Goal: Information Seeking & Learning: Find specific fact

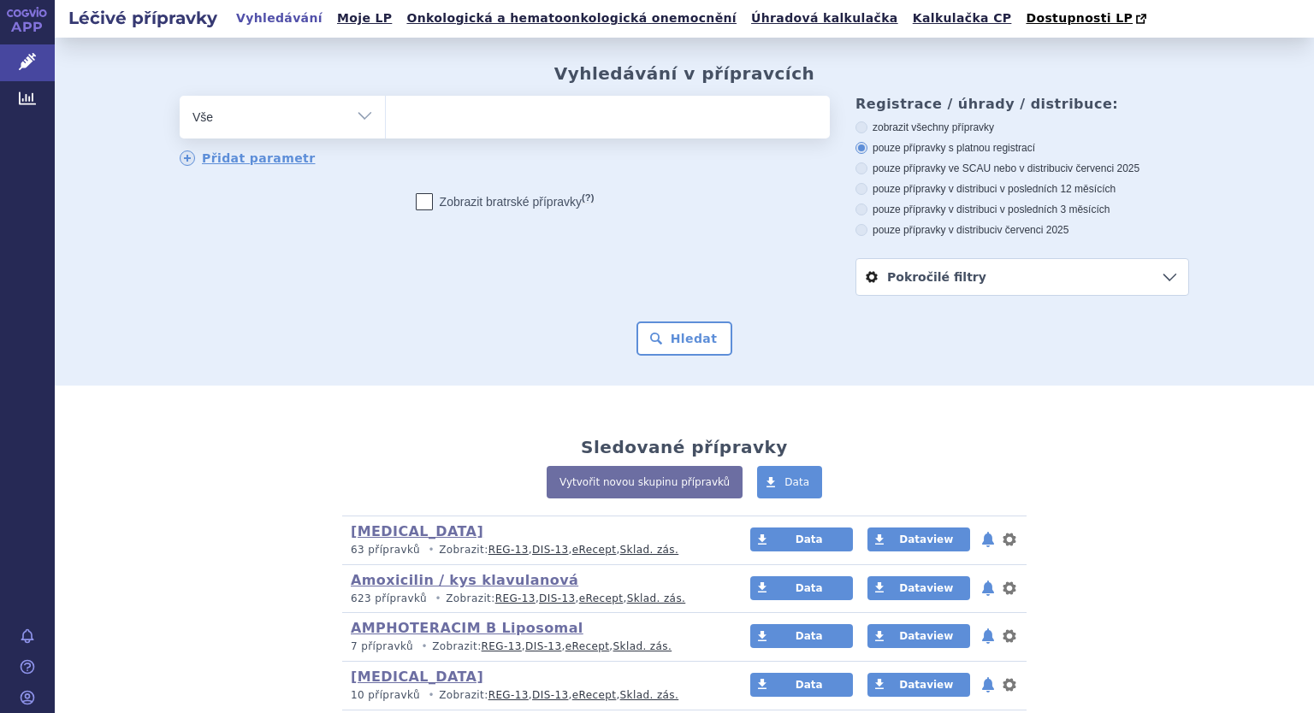
click at [348, 121] on select "Vše Přípravek/SUKL kód MAH VPOIS ATC/Aktivní látka Léková forma Síla" at bounding box center [282, 115] width 205 height 38
click at [362, 114] on select "Vše Přípravek/SUKL kód MAH VPOIS ATC/Aktivní látka Léková forma Síla" at bounding box center [282, 115] width 205 height 38
click at [359, 117] on select "Vše Přípravek/SUKL kód MAH VPOIS ATC/Aktivní látka Léková forma Síla" at bounding box center [282, 115] width 205 height 38
select select "filter-atc-group"
click at [180, 97] on select "Vše Přípravek/SUKL kód MAH VPOIS ATC/Aktivní látka Léková forma Síla" at bounding box center [282, 115] width 205 height 38
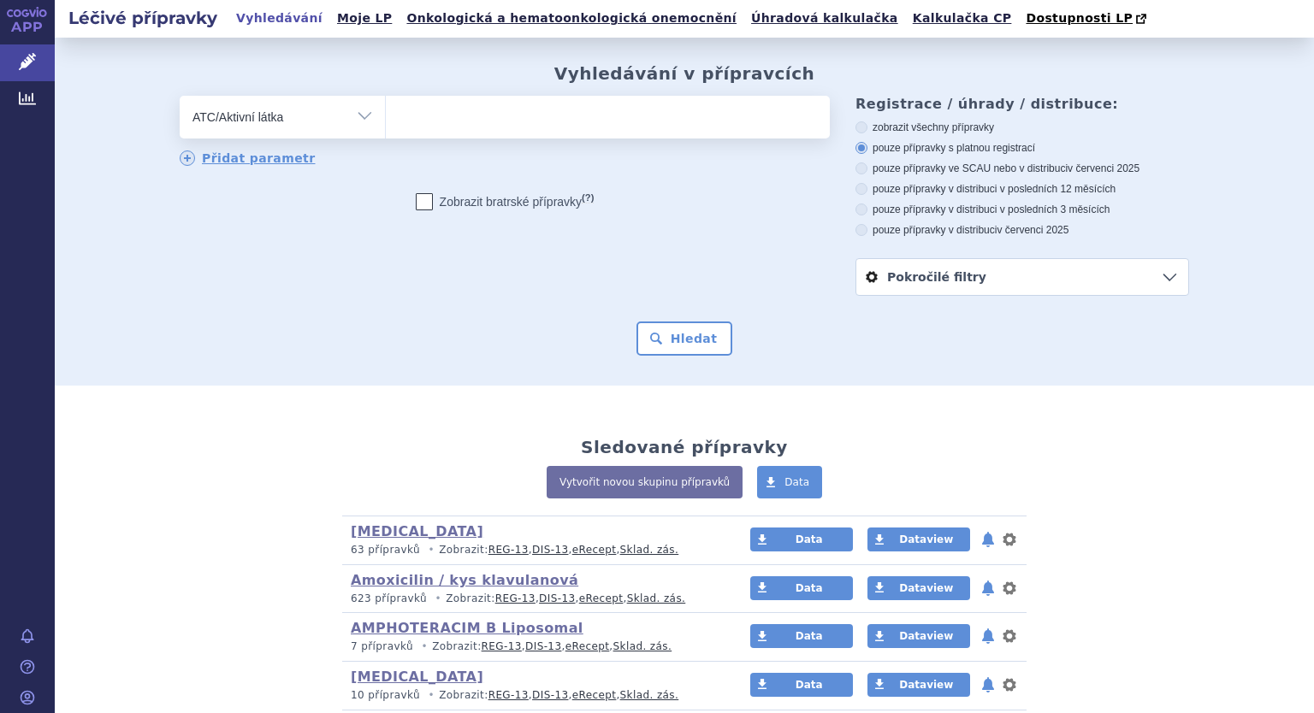
click at [431, 115] on ul at bounding box center [608, 114] width 444 height 36
click at [386, 115] on select at bounding box center [385, 116] width 1 height 43
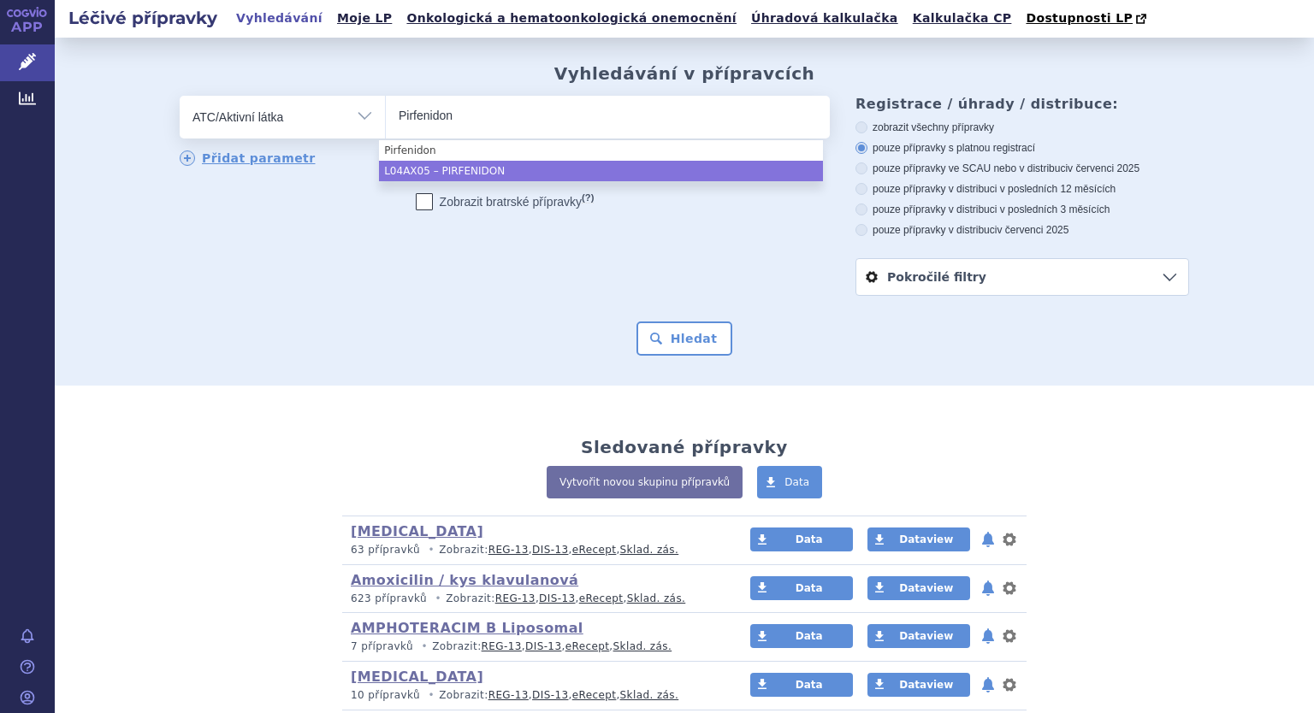
type input "Pirfenidon"
select select "L04AX05"
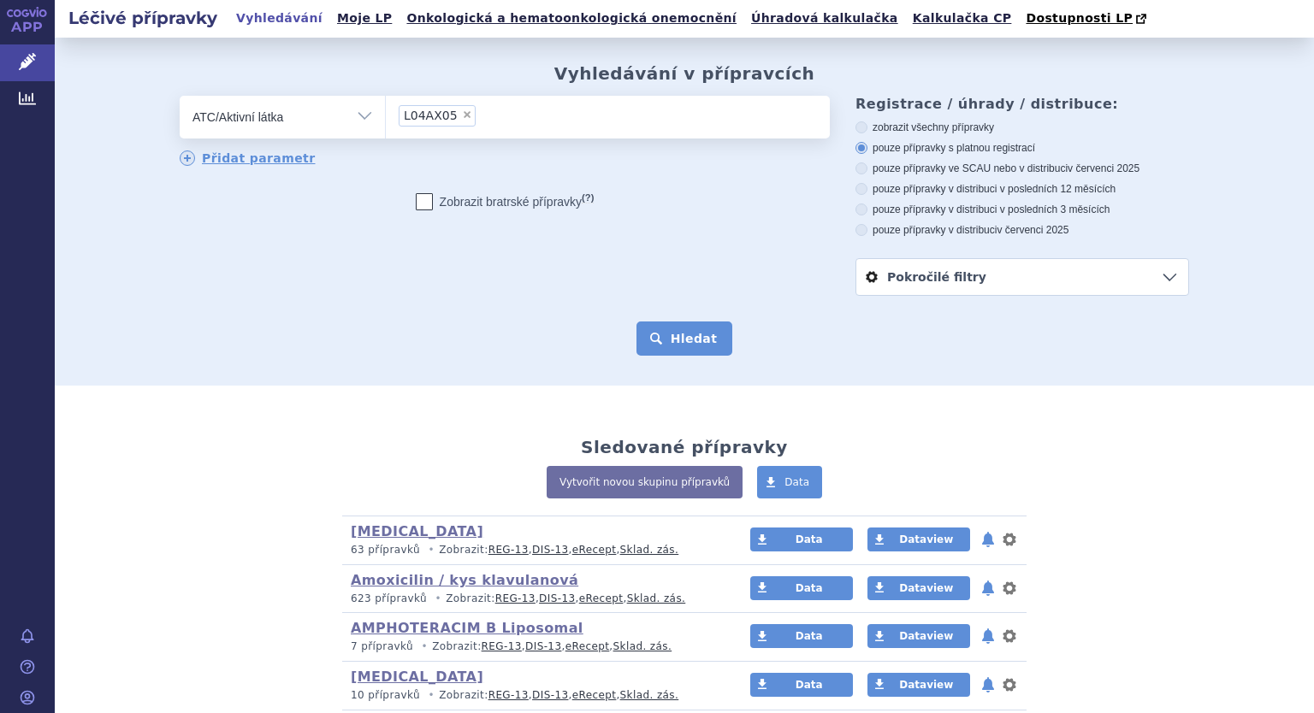
click at [667, 350] on button "Hledat" at bounding box center [684, 339] width 97 height 34
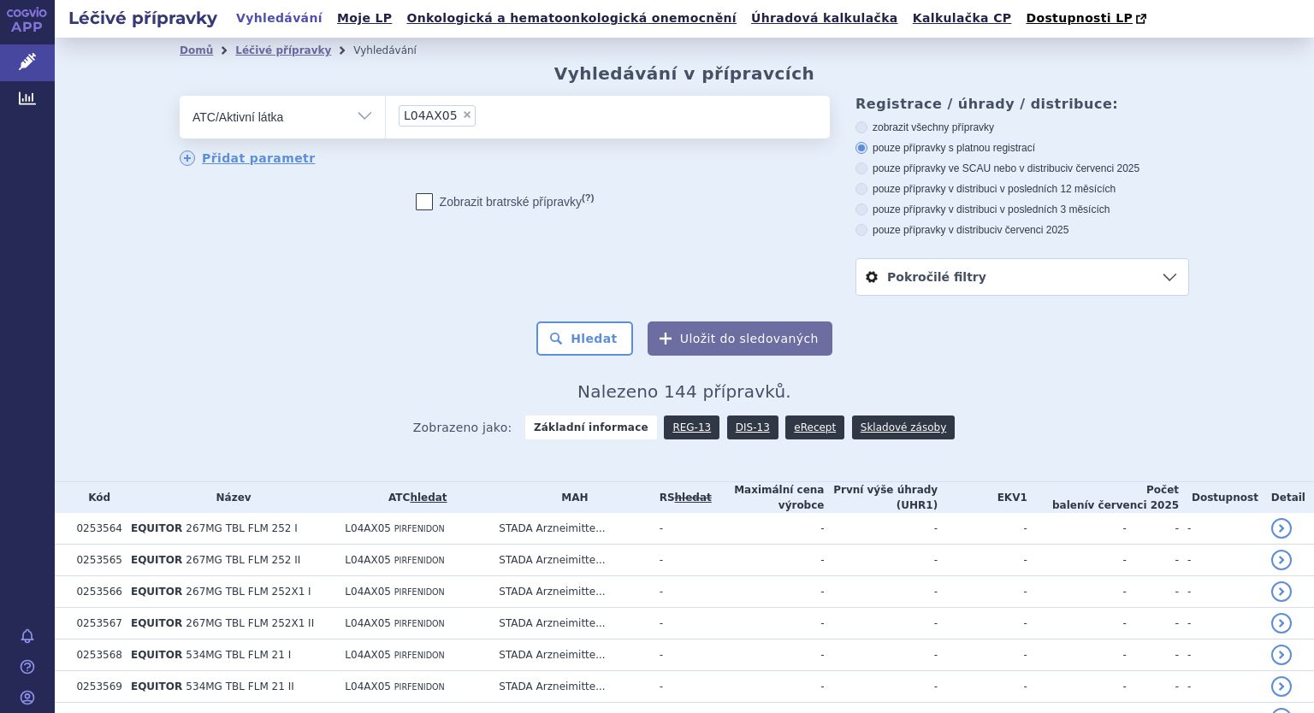
scroll to position [342, 0]
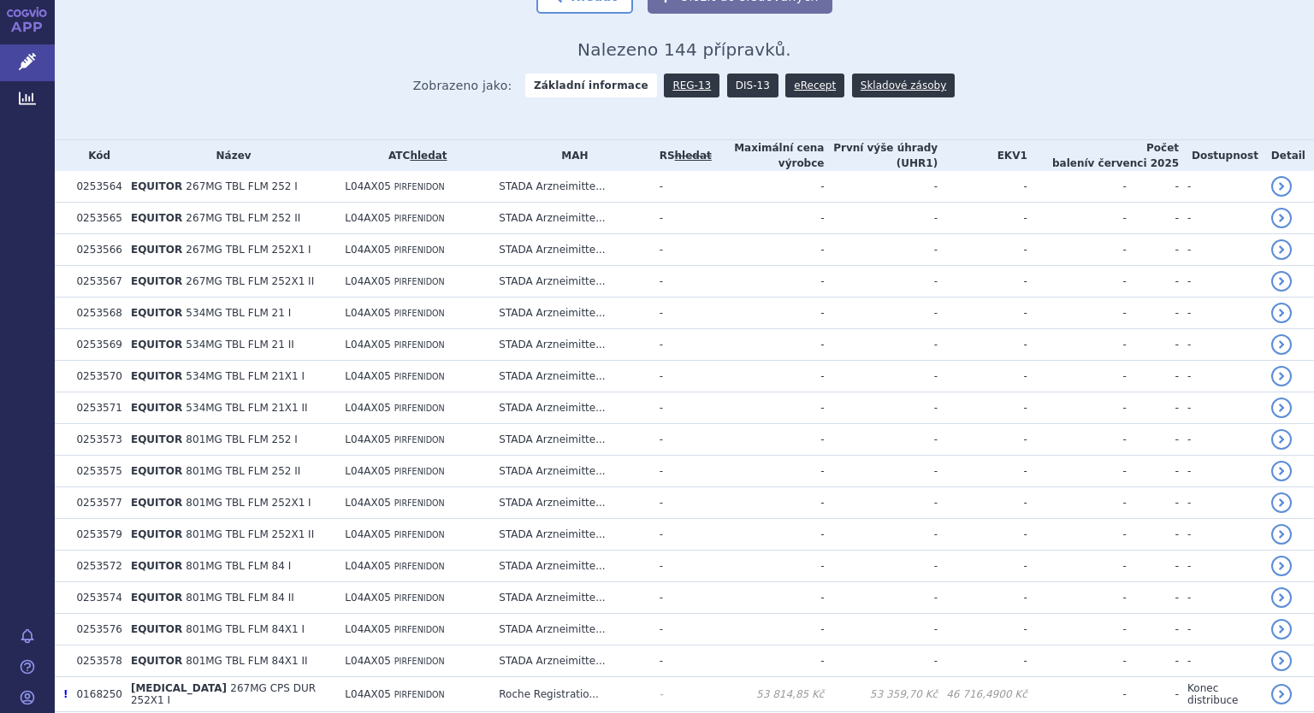
click at [733, 86] on link "DIS-13" at bounding box center [752, 86] width 51 height 24
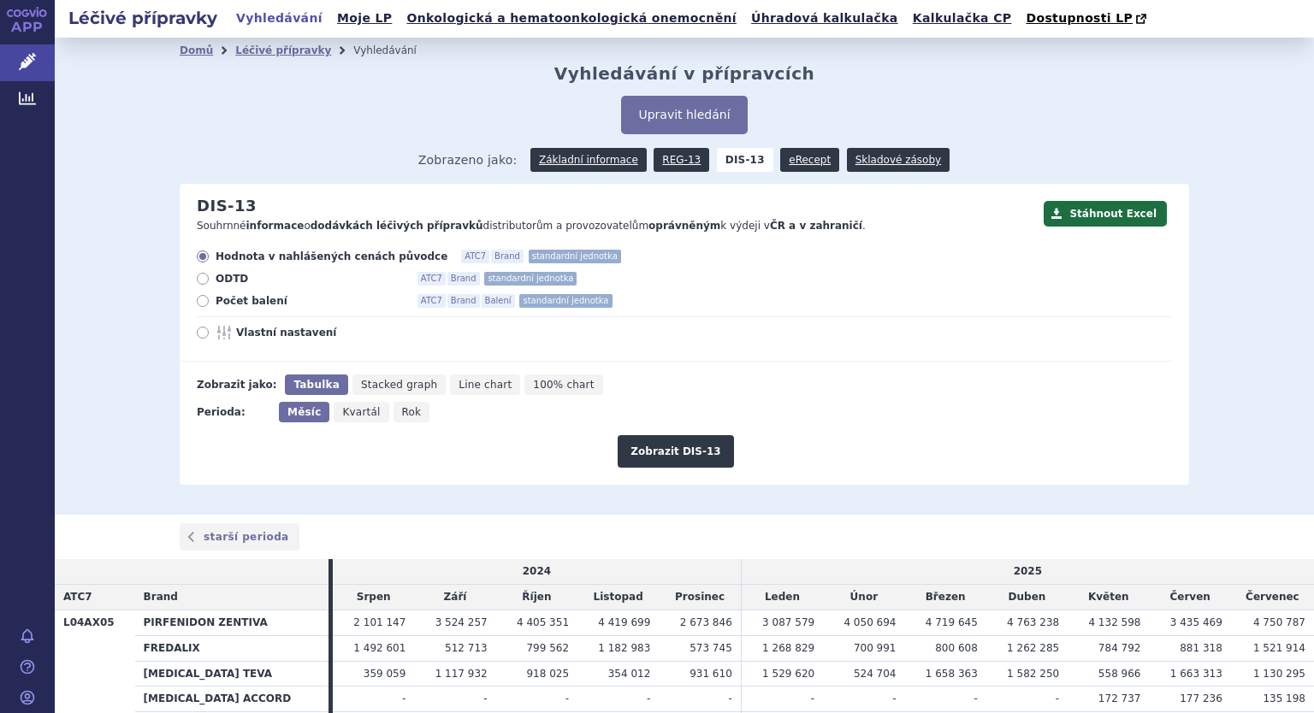
click at [218, 302] on span "Počet balení" at bounding box center [310, 301] width 188 height 14
click at [210, 302] on input "Počet balení ATC7 Brand Balení standardní jednotka" at bounding box center [203, 303] width 11 height 11
radio input "true"
click at [216, 340] on icon at bounding box center [226, 333] width 21 height 14
click at [210, 340] on input "Vlastní nastavení" at bounding box center [203, 334] width 11 height 11
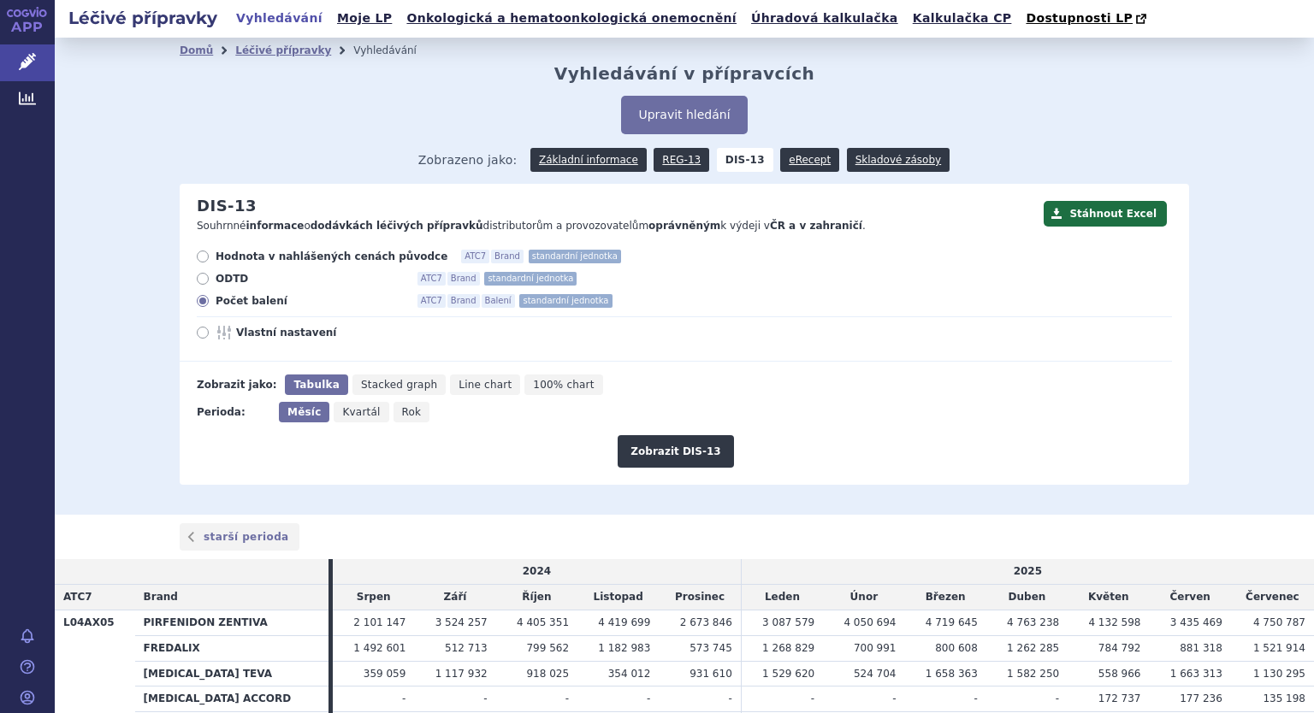
radio input "true"
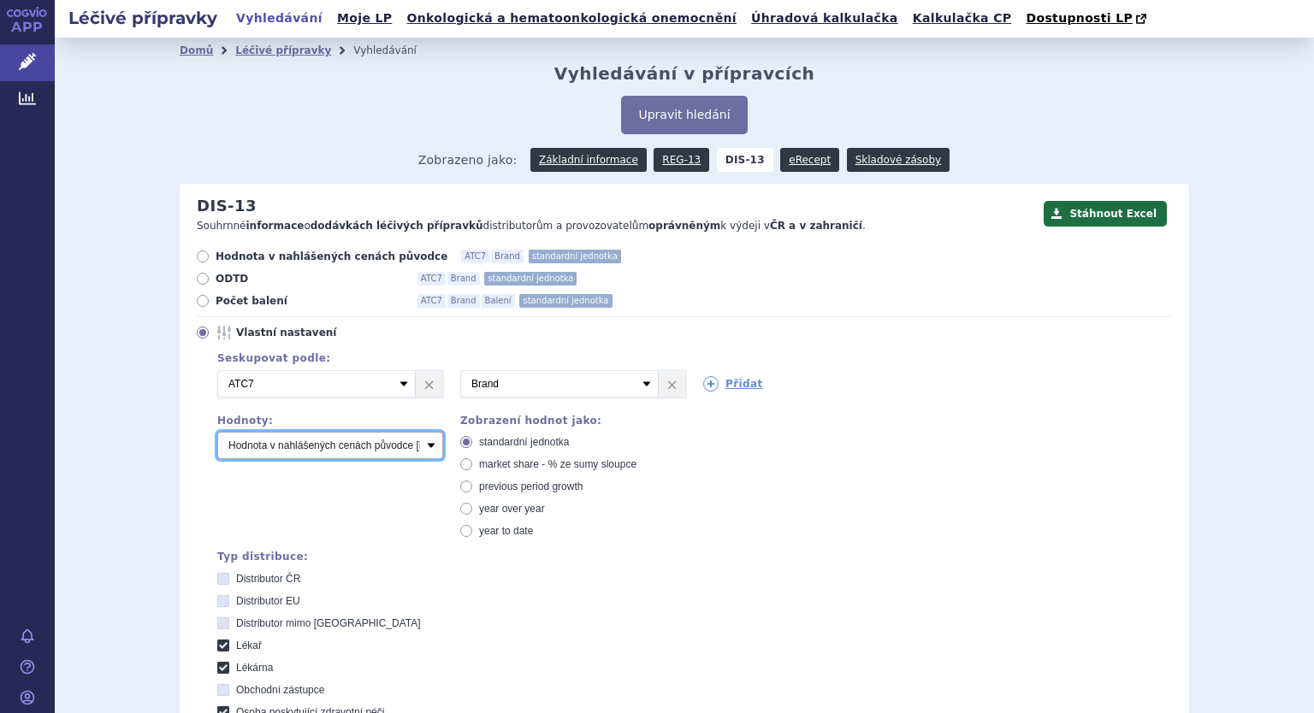
click at [253, 444] on select "Počet balení Hodnota v nahlášených cenách původce [DIS-13] Hodnota v maximálníc…" at bounding box center [330, 445] width 226 height 27
select select "packages"
click at [217, 433] on select "Počet balení Hodnota v nahlášených cenách původce [DIS-13] Hodnota v maximálníc…" at bounding box center [330, 445] width 226 height 27
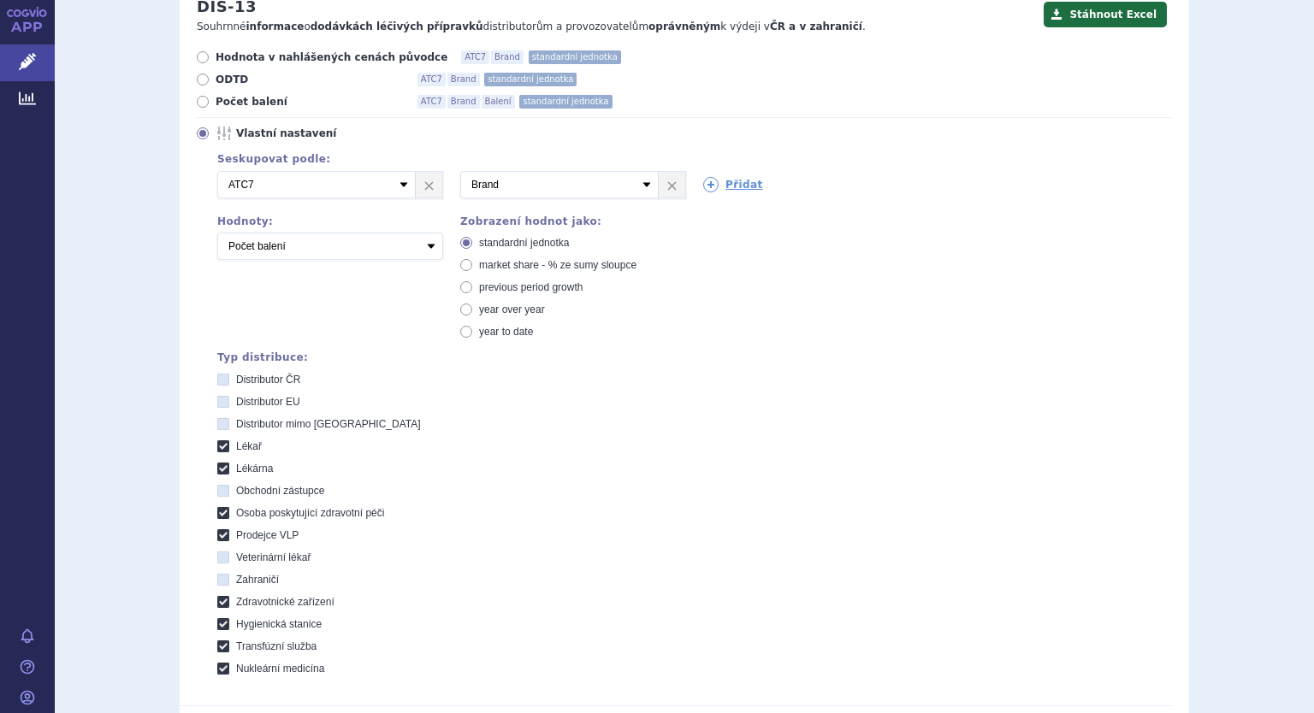
scroll to position [428, 0]
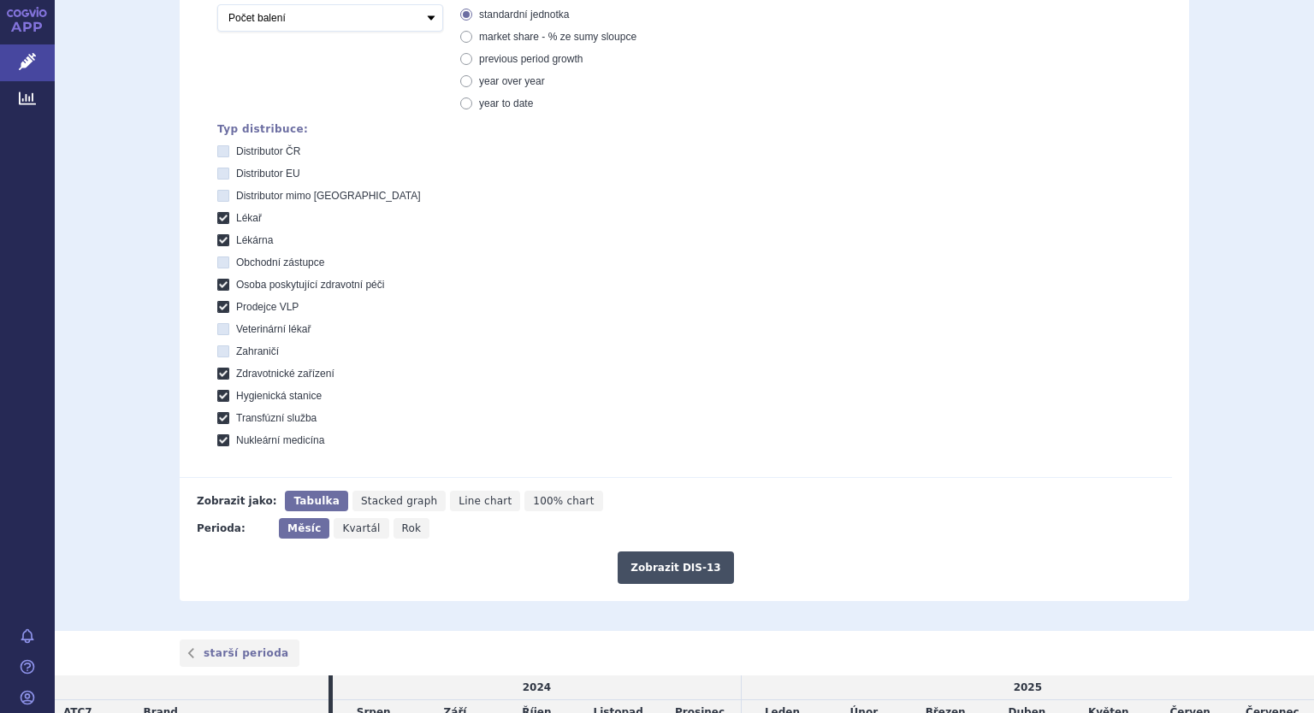
click at [654, 559] on button "Zobrazit DIS-13" at bounding box center [675, 568] width 115 height 33
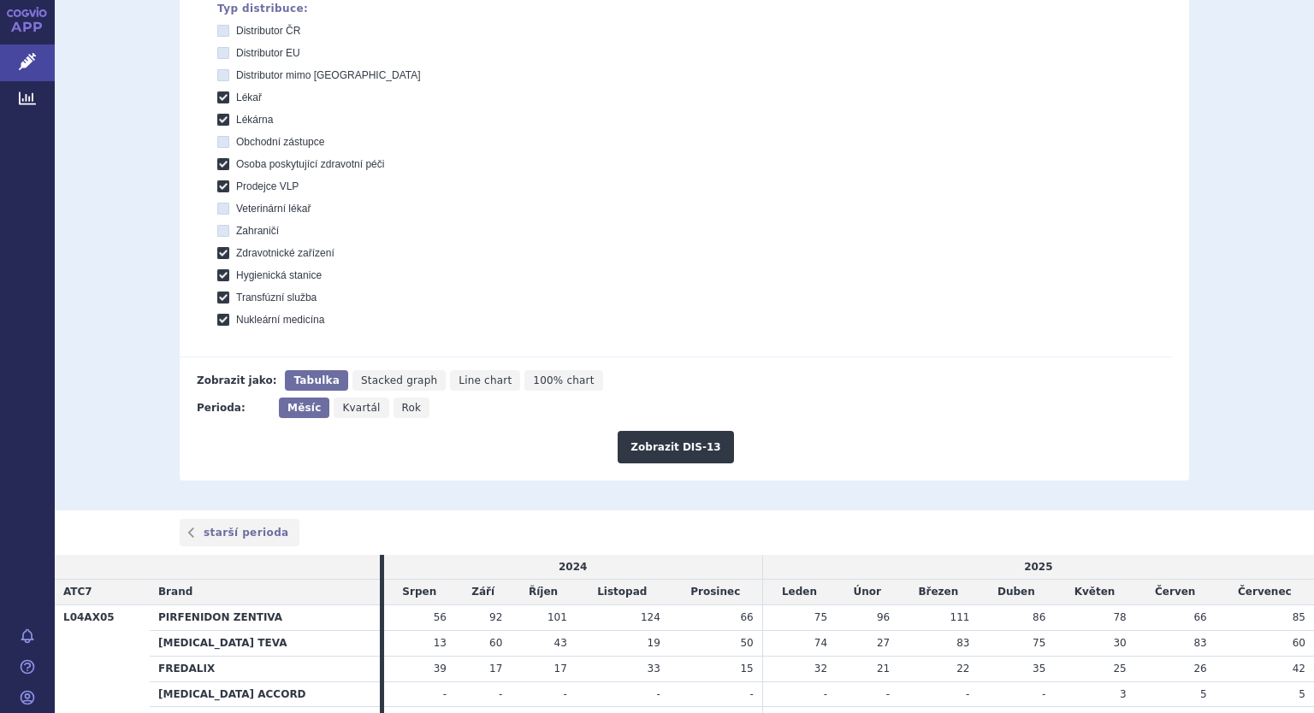
scroll to position [662, 0]
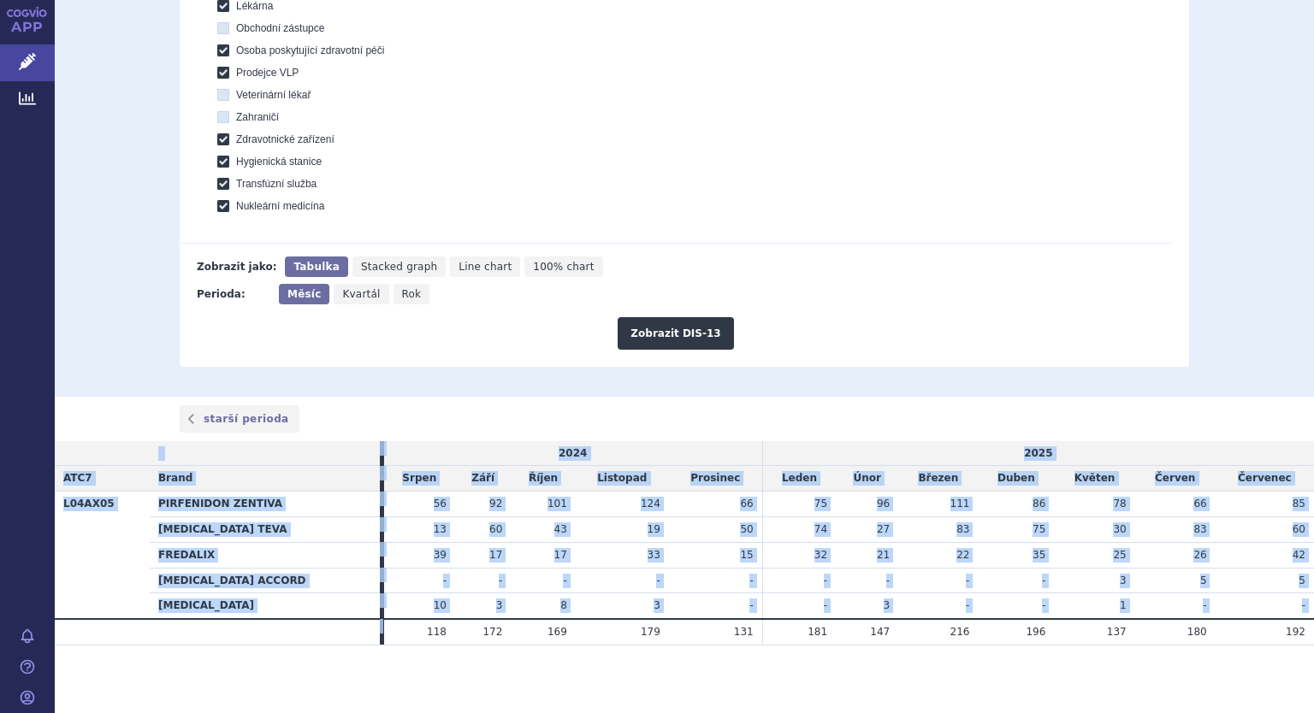
drag, startPoint x: 67, startPoint y: 447, endPoint x: 371, endPoint y: 631, distance: 355.7
click at [371, 631] on table "2024 2025 ATC7 Brand Srpen Září Říjen Listopad Prosinec Leden Únor Březen Duben…" at bounding box center [684, 543] width 1259 height 204
copy table "2024 2025 ATC7 Brand Srpen Září Říjen Listopad Prosinec Leden Únor Březen Duben…"
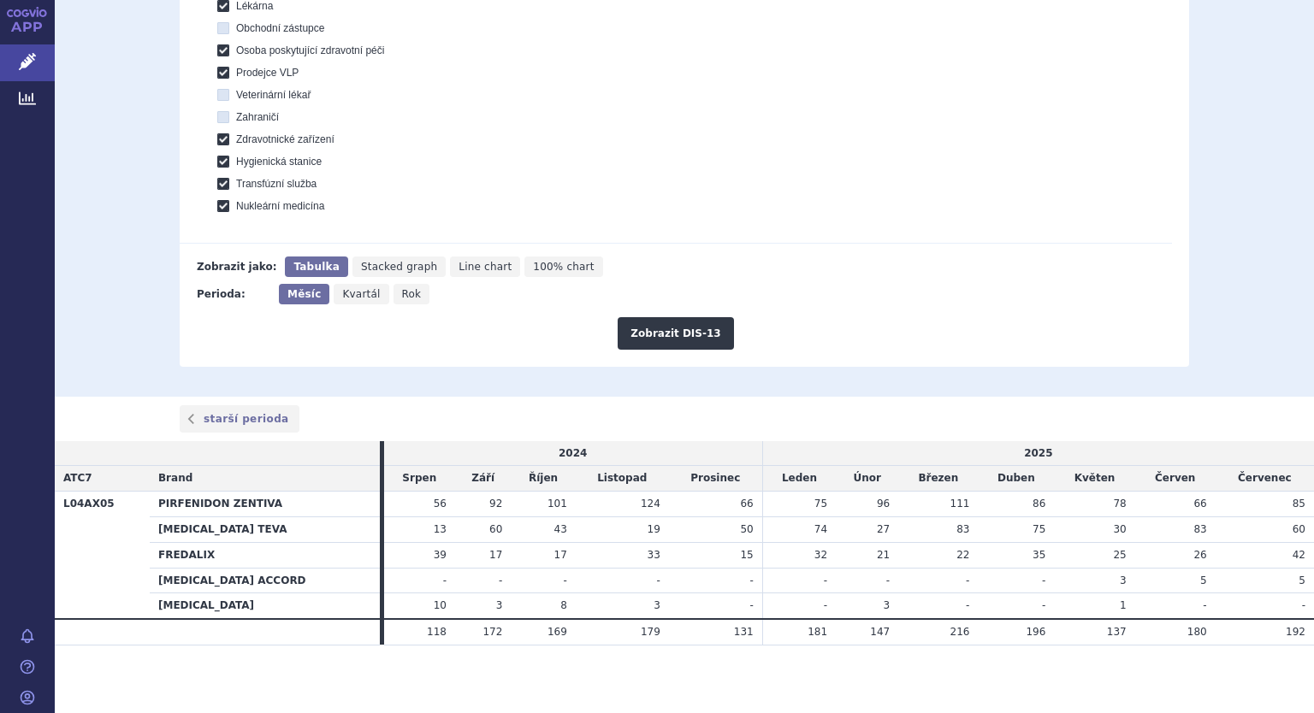
click at [664, 651] on section "Domů Léčivé přípravky Vyhledávání Vyhledávání v přípravcích Upravit hledání ods…" at bounding box center [684, 45] width 1259 height 1339
drag, startPoint x: 68, startPoint y: 465, endPoint x: 1313, endPoint y: 624, distance: 1254.5
click at [1313, 624] on div "Léčivé přípravky Vyhledávání Moje LP Onkologická a hematoonkologická onemocnění…" at bounding box center [684, 356] width 1259 height 713
copy table
